Goal: Find specific page/section: Find specific page/section

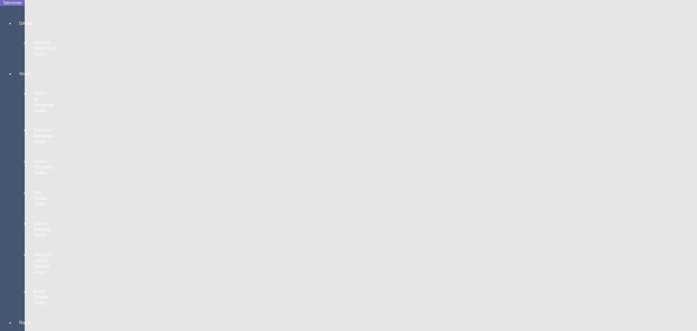
scroll to position [1304, 0]
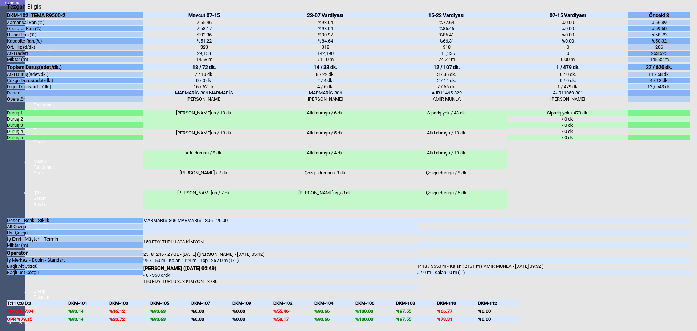
click at [0, 266] on body "Teknomer İzleme MAKİNE YERLEŞİM PLANI Analiz Üretim ve Randıman Analizi Persone…" at bounding box center [348, 165] width 697 height 331
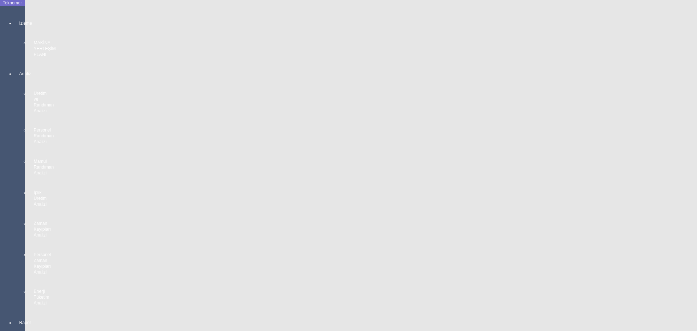
scroll to position [324, 0]
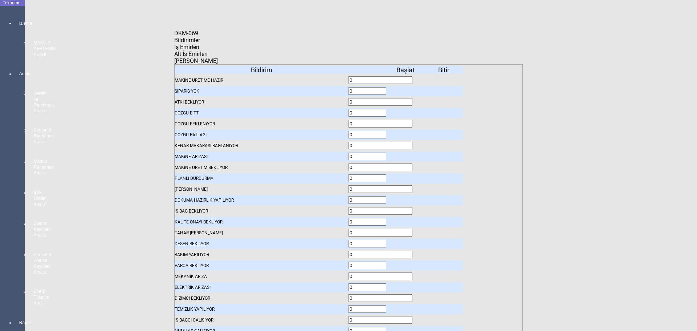
click at [0, 213] on body "Teknomer İzleme MAKİNE YERLEŞİM PLANI Analiz Üretim ve Randıman Analizi Persone…" at bounding box center [348, 165] width 697 height 331
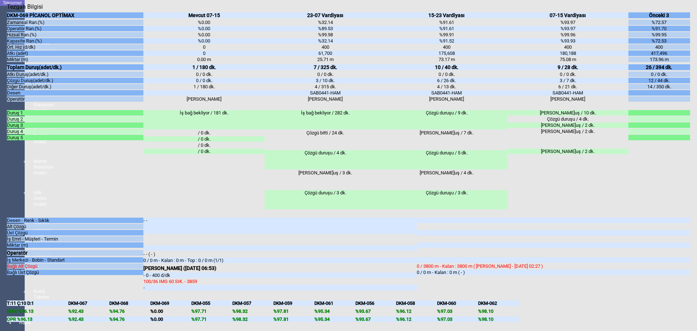
click at [4, 213] on body "Teknomer İzleme MAKİNE YERLEŞİM PLANI Analiz Üretim ve Randıman Analizi Persone…" at bounding box center [348, 165] width 697 height 331
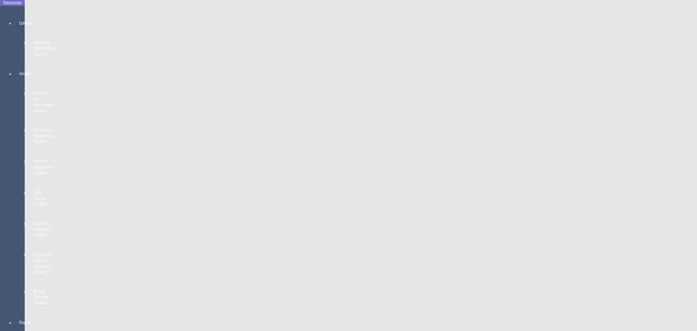
scroll to position [1304, 0]
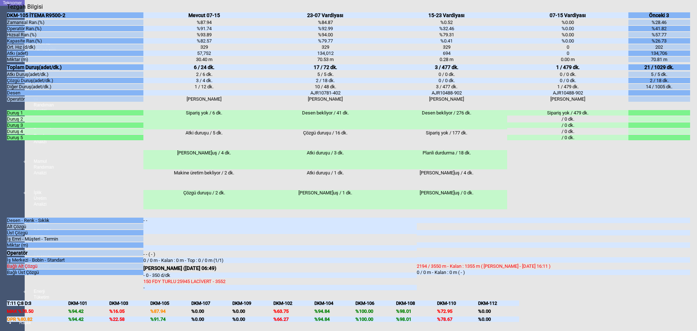
click at [3, 232] on body "Teknomer İzleme MAKİNE YERLEŞİM PLANI Analiz Üretim ve Randıman Analizi Persone…" at bounding box center [348, 165] width 697 height 331
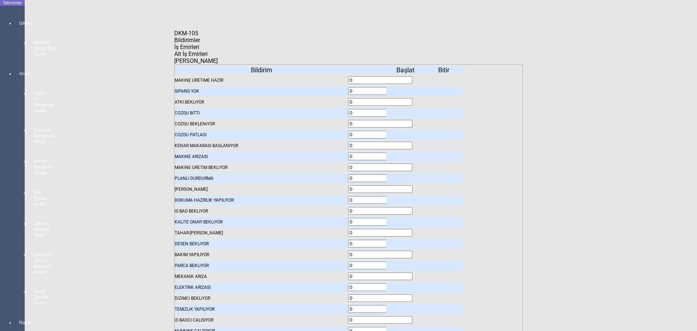
click at [200, 44] on span "Bildirimler" at bounding box center [187, 40] width 26 height 7
click at [406, 89] on icon at bounding box center [406, 91] width 0 height 5
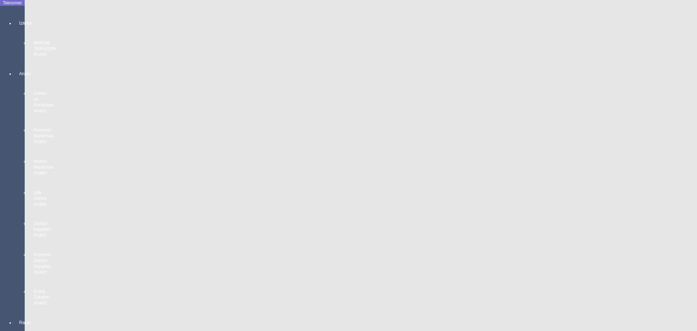
scroll to position [1268, 0]
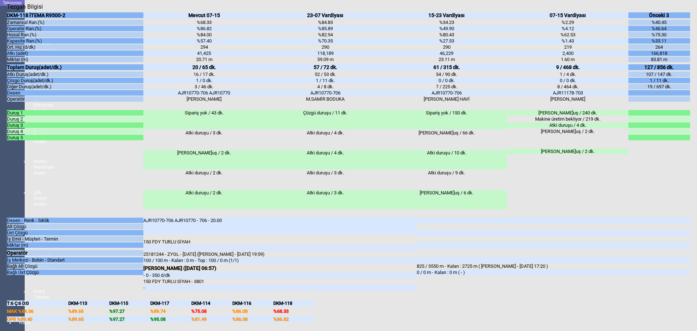
click at [0, 204] on body "Teknomer İzleme MAKİNE YERLEŞİM PLANI Analiz Üretim ve Randıman Analizi Persone…" at bounding box center [348, 165] width 697 height 331
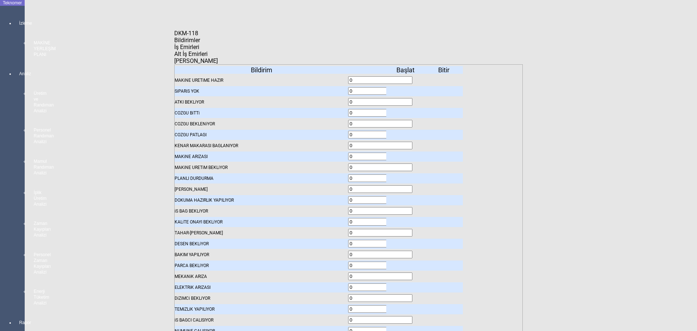
click at [199, 49] on span "İş Emirleri" at bounding box center [186, 47] width 25 height 7
click at [174, 37] on icon "Kapat" at bounding box center [174, 37] width 0 height 0
click at [198, 44] on span "Bildirimler" at bounding box center [187, 40] width 26 height 7
click at [406, 89] on icon at bounding box center [406, 91] width 0 height 5
